Goal: Task Accomplishment & Management: Complete application form

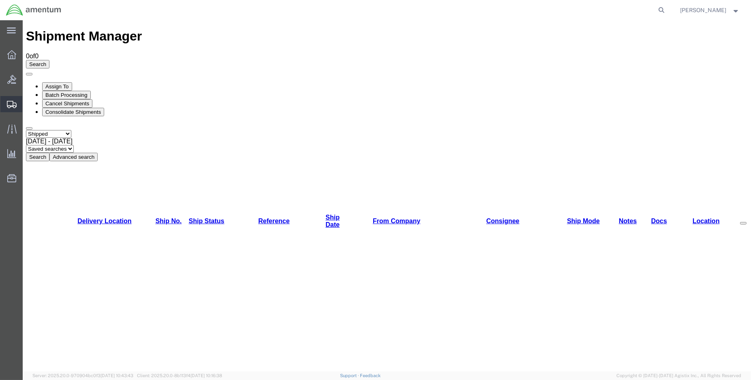
click at [0, 0] on span "Create Shipment" at bounding box center [0, 0] width 0 height 0
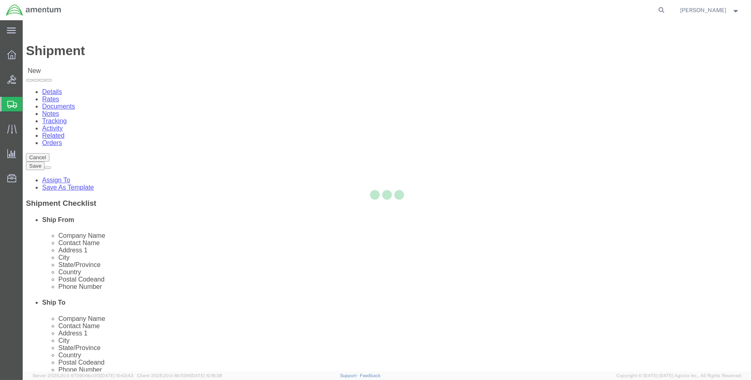
select select
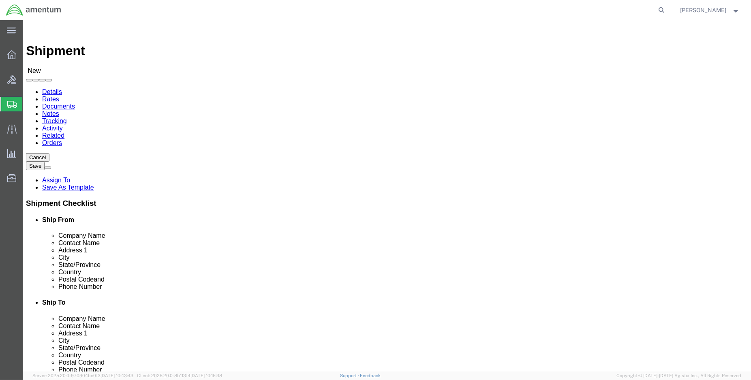
select select "MYPROFILE"
select select "LA"
type input "eho"
select select "49929"
select select "[GEOGRAPHIC_DATA]"
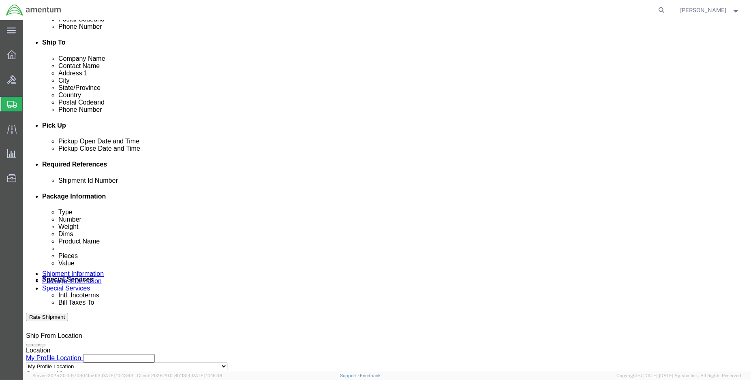
scroll to position [270, 0]
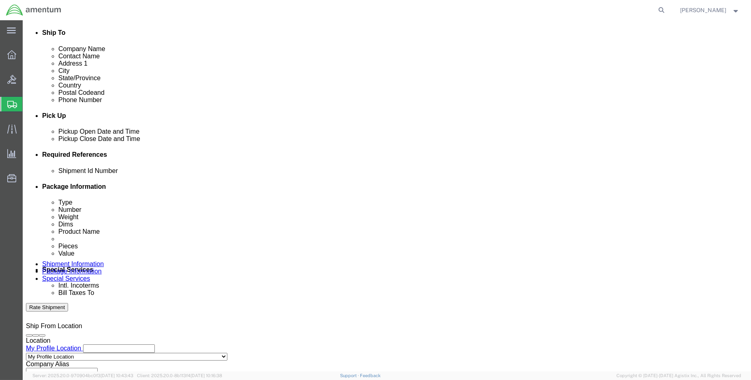
click div "[DATE] 10:00 AM"
type input "1:00 PM"
drag, startPoint x: 122, startPoint y: 297, endPoint x: 123, endPoint y: 287, distance: 10.6
click button "Apply"
click div "[DATE] 2:00 PM"
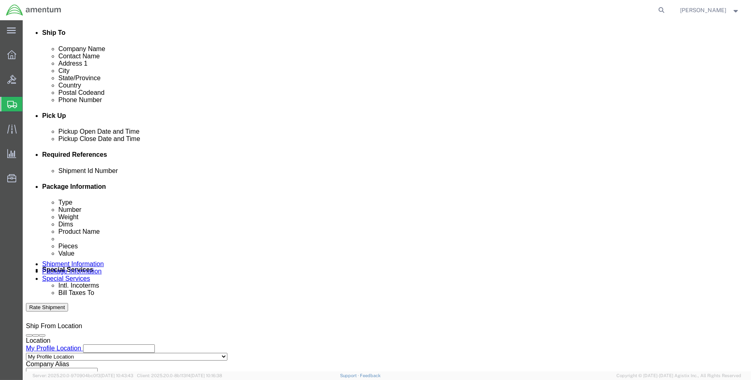
type input "3:00 PM"
click button "Apply"
click button "Add reference"
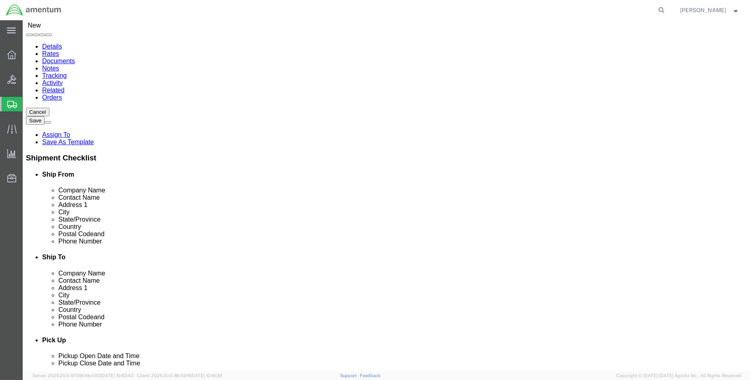
scroll to position [0, 0]
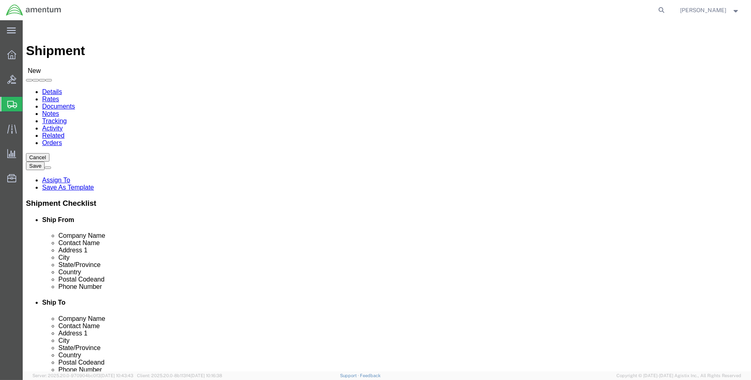
drag, startPoint x: 429, startPoint y: 165, endPoint x: 372, endPoint y: 170, distance: 56.5
click div "Contact Name"
type input "[PERSON_NAME]"
type input "[STREET_ADDRESS][PERSON_NAME]"
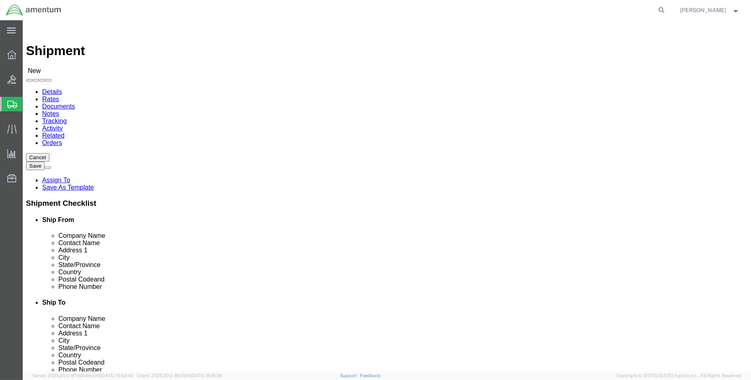
click input "text"
type input "[PERSON_NAME][EMAIL_ADDRESS][PERSON_NAME][DOMAIN_NAME]"
checkbox input "true"
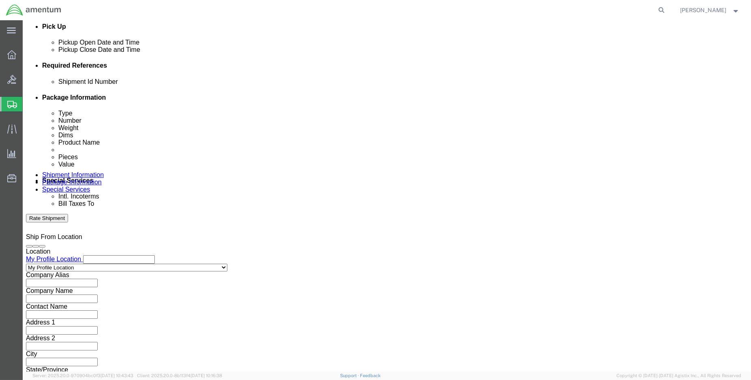
scroll to position [359, 0]
click input "text"
type input "ENO shipment: tool loan AIS test set"
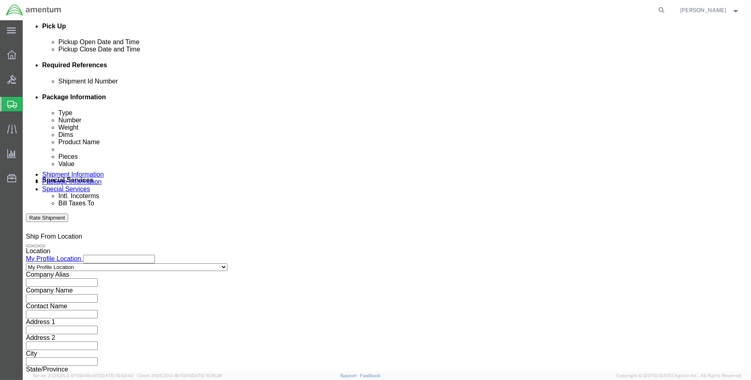
select select "DEPT"
type input "CBP"
select select "CUSTREF"
type input "EHO usage: tool loan"
select select "PROJNUM"
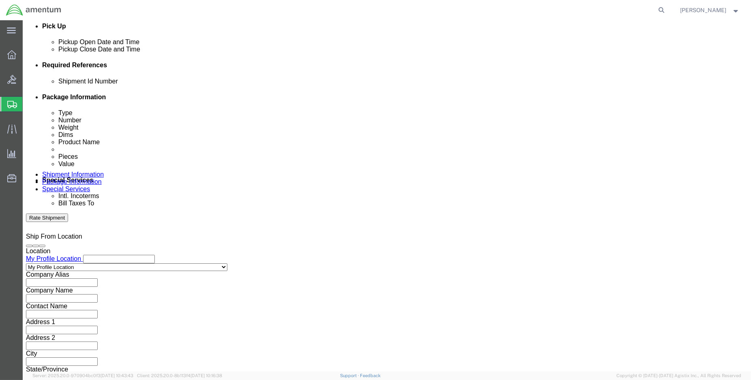
paste input "6118.04.03.2219.000.ENO.0000"
type input "6118.04.03.2219.000.ENO.0000"
click button "Continue"
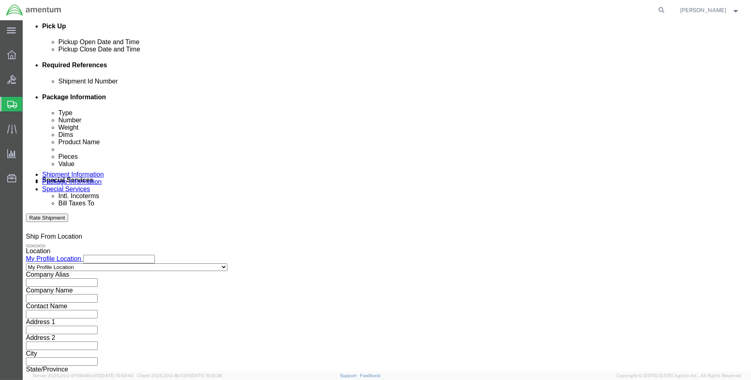
click input "EHO usage: tool loan"
type input "EHO usage: ENO02567"
click button "Continue"
click input "ENO shipment: tool loan AIS test set"
type input "ENO shipment: ENO02567"
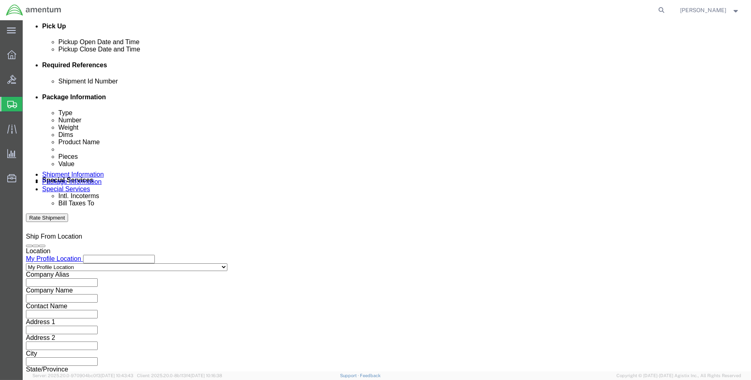
click button "Continue"
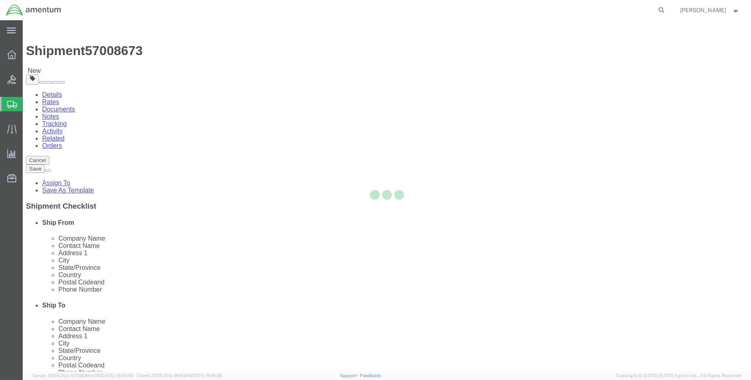
select select "CBOX"
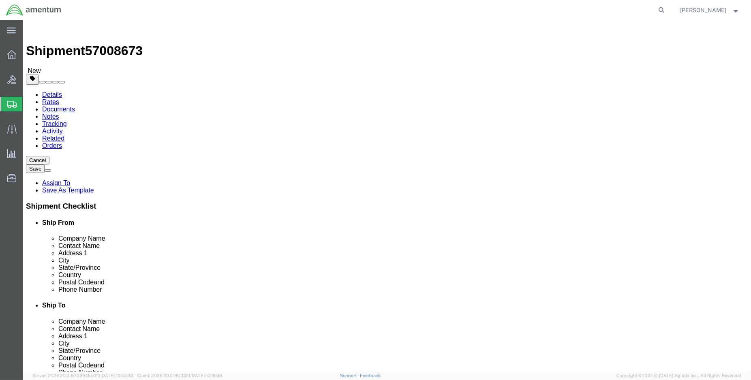
click input "text"
type input "13"
type input "11"
type input "8"
type input "5.00"
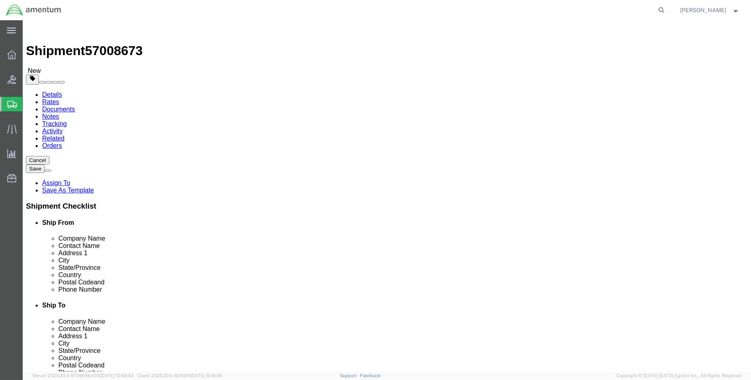
click link "Add Content"
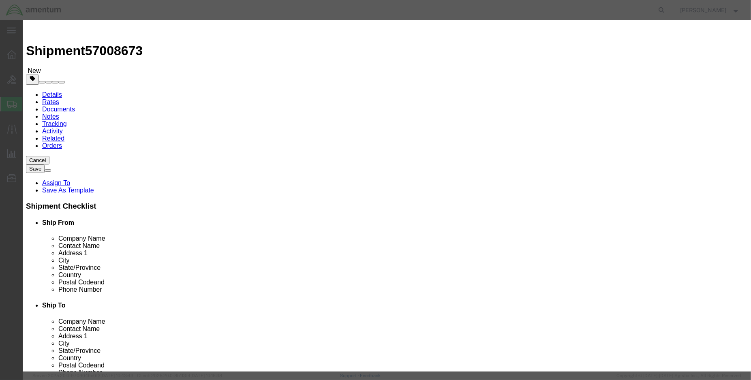
click input "text"
type input "ST162-T1-"
click td "Name: AIS TEST SET"
select select "USD"
type input "AIS TEST SET"
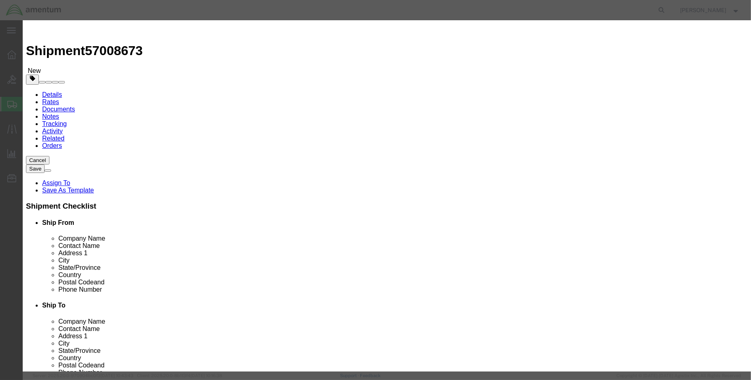
type input "ST162-T1-003"
type input "AIS TEST SET (PN: ST162-T1-003 / SN:162T1-U18A02-051 /TT: ENO02567"
click input "text"
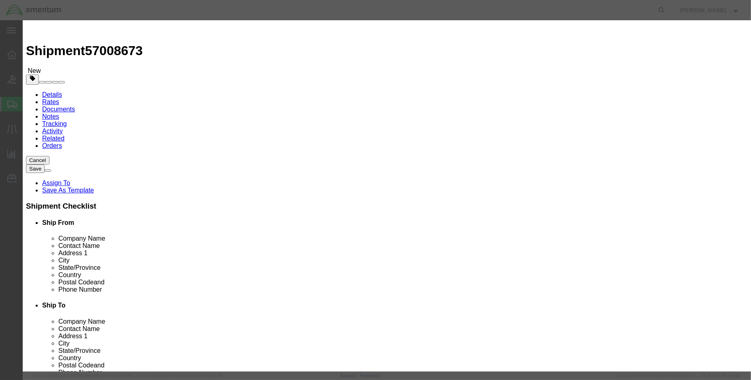
type input "1.00"
click input "text"
type input "5000.00"
click input "text"
type input "162T1-U18A02-051 / TT#: NO02567"
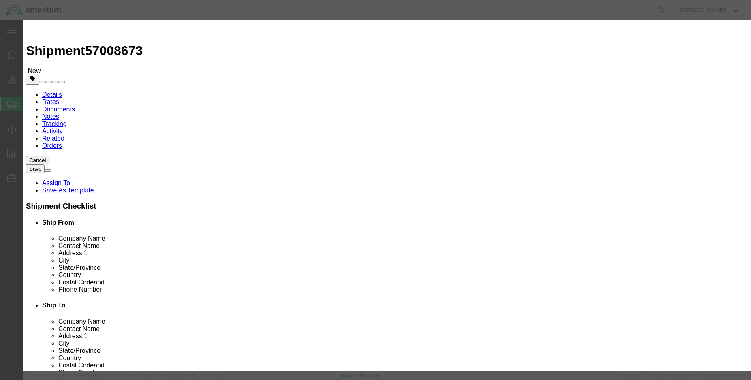
click button "Save & Close"
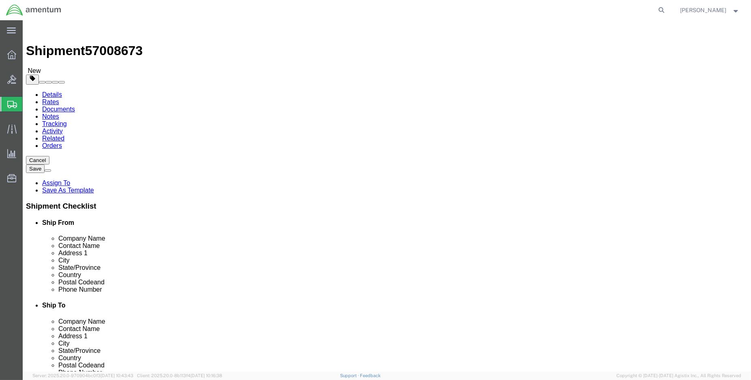
click button "Rate Shipment"
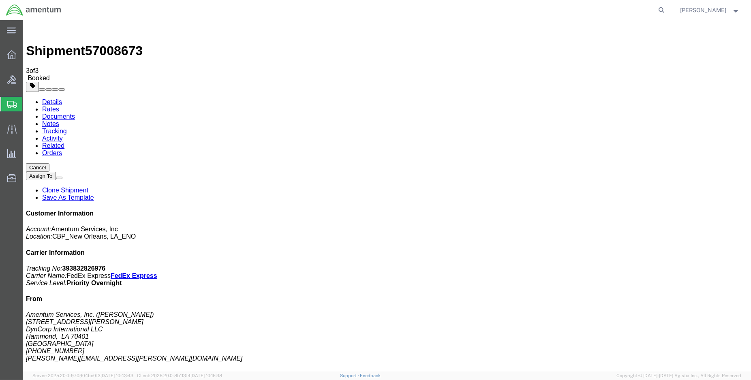
click at [50, 98] on link "Details" at bounding box center [52, 101] width 20 height 7
click link "Schedule pickup request"
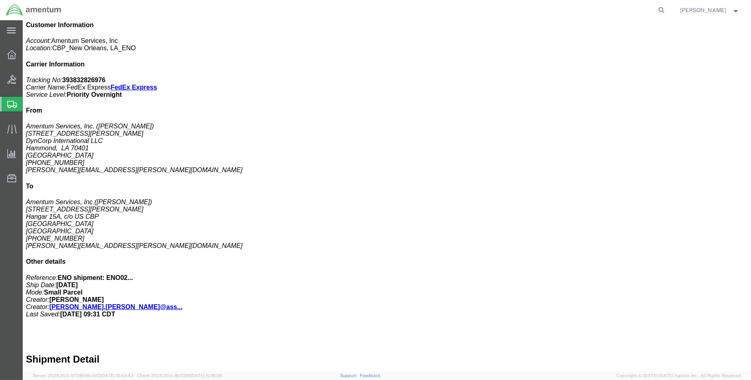
scroll to position [201, 0]
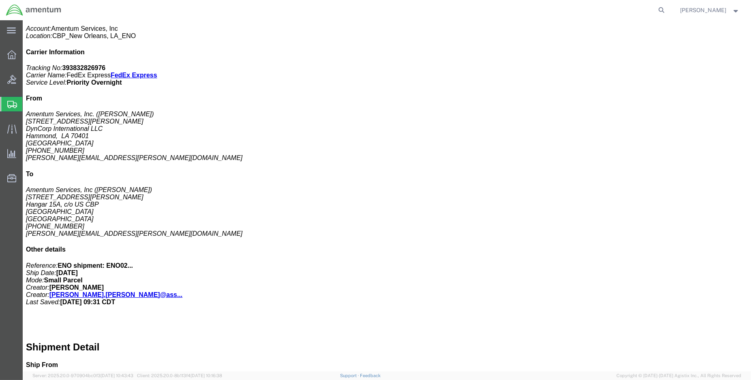
click at [14, 15] on img at bounding box center [34, 10] width 56 height 12
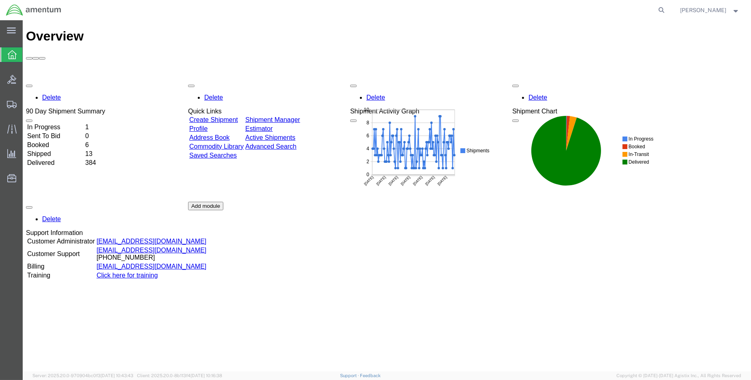
click at [49, 150] on td "Shipped" at bounding box center [55, 154] width 57 height 8
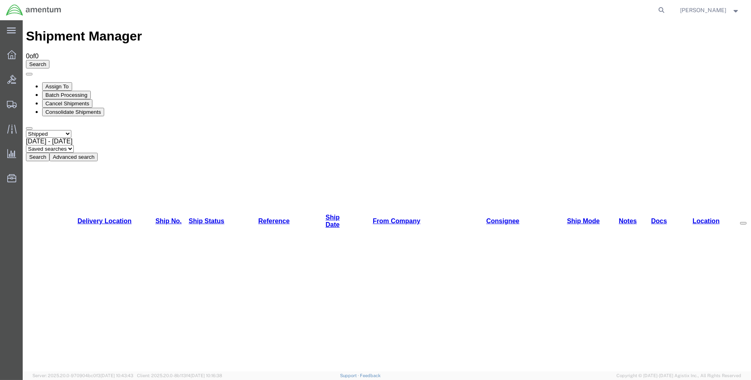
click at [49, 153] on button "Search" at bounding box center [38, 157] width 24 height 9
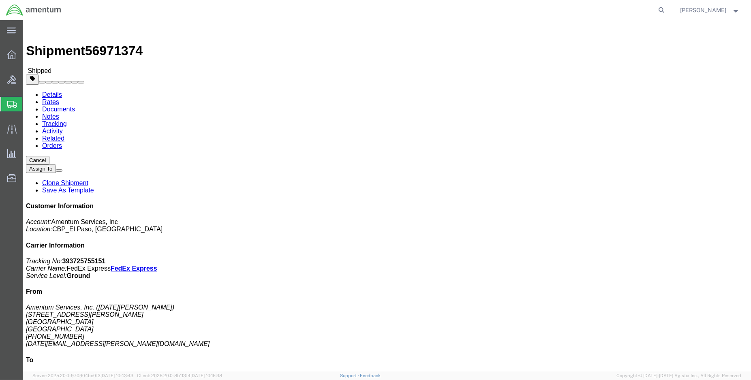
click link "Tracking"
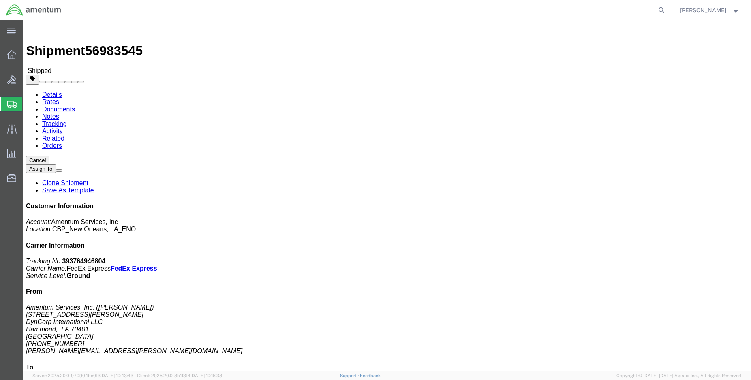
click link "Tracking"
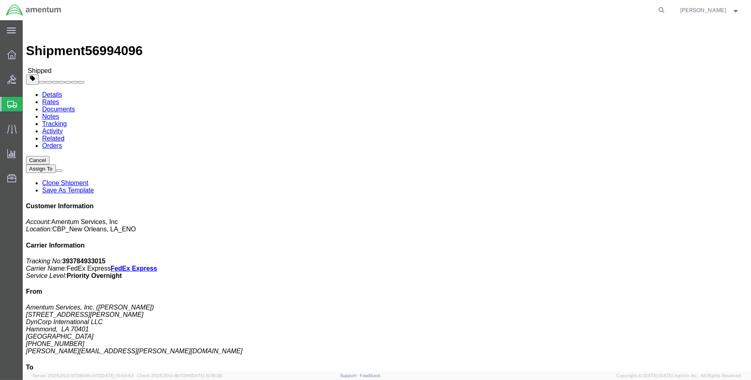
click link "Tracking"
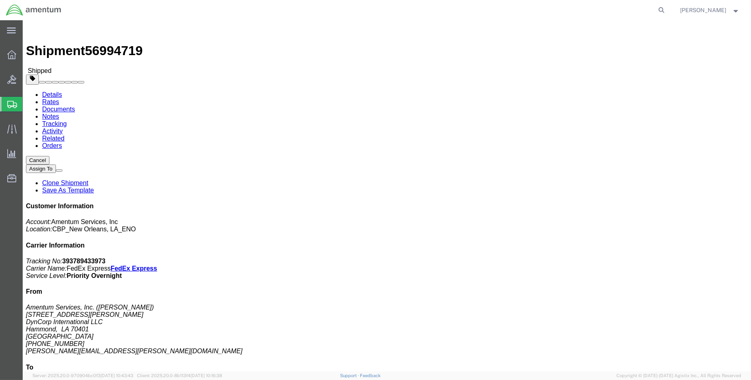
click link "Tracking"
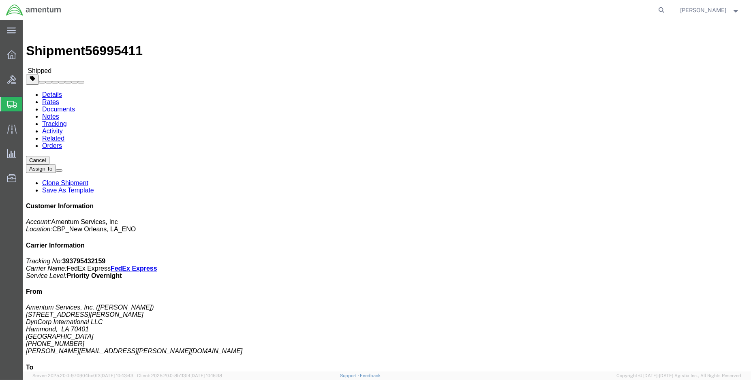
click link "Tracking"
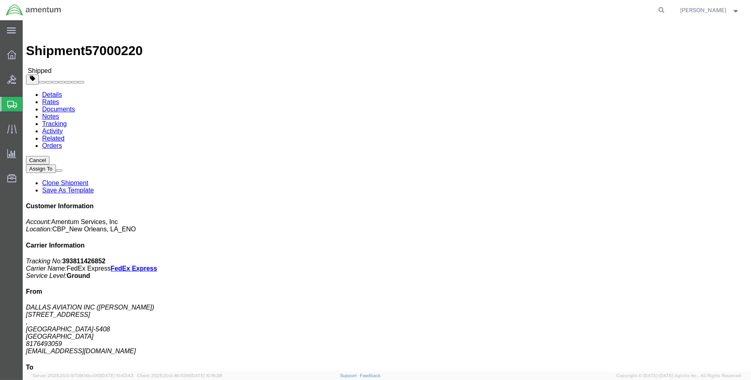
click link "Tracking"
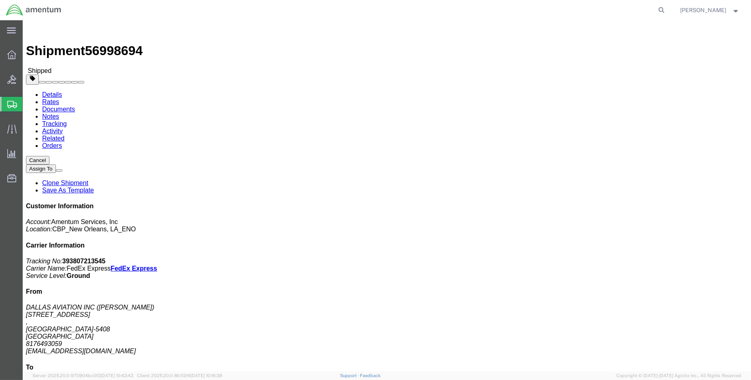
click link "Tracking"
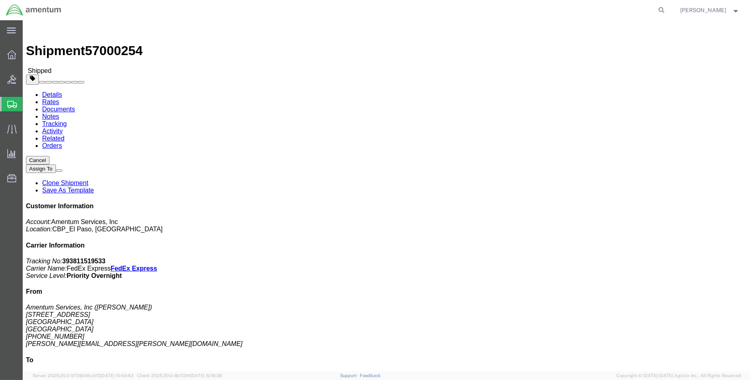
click link "Tracking"
